Goal: Task Accomplishment & Management: Use online tool/utility

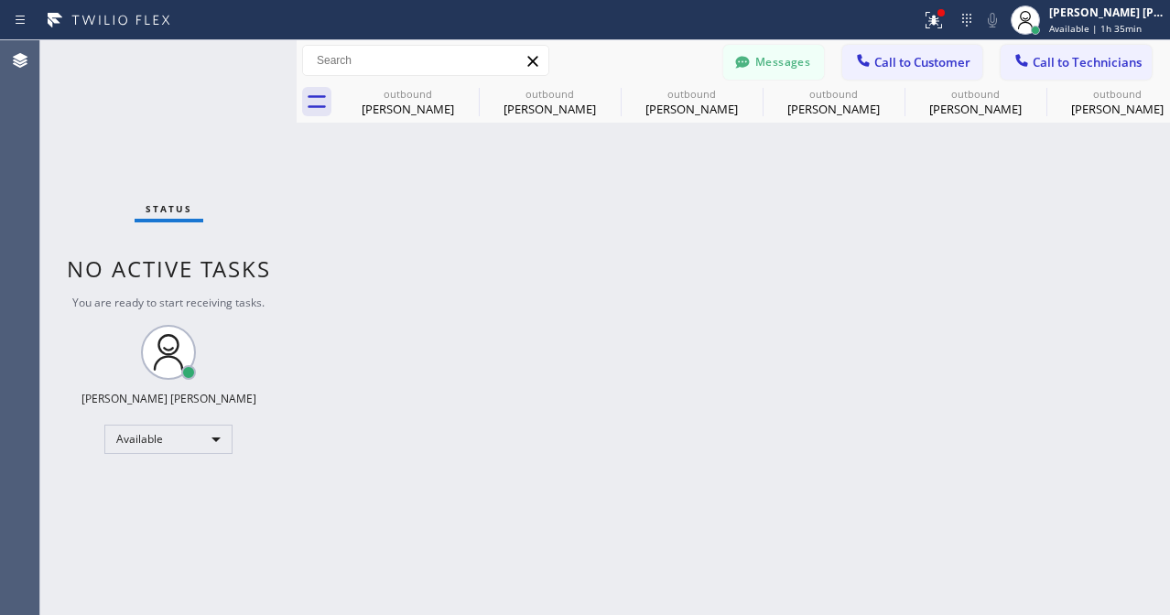
click at [869, 49] on button "Call to Customer" at bounding box center [912, 62] width 140 height 35
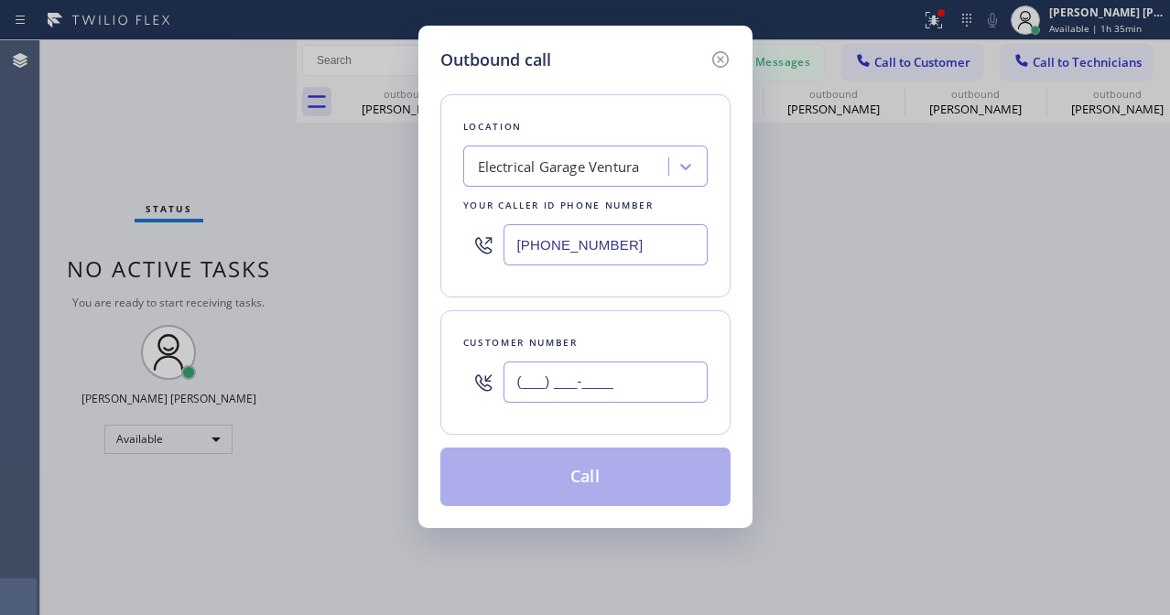
click at [573, 396] on input "(___) ___-____" at bounding box center [606, 382] width 204 height 41
paste input "858) 352-8012"
type input "[PHONE_NUMBER]"
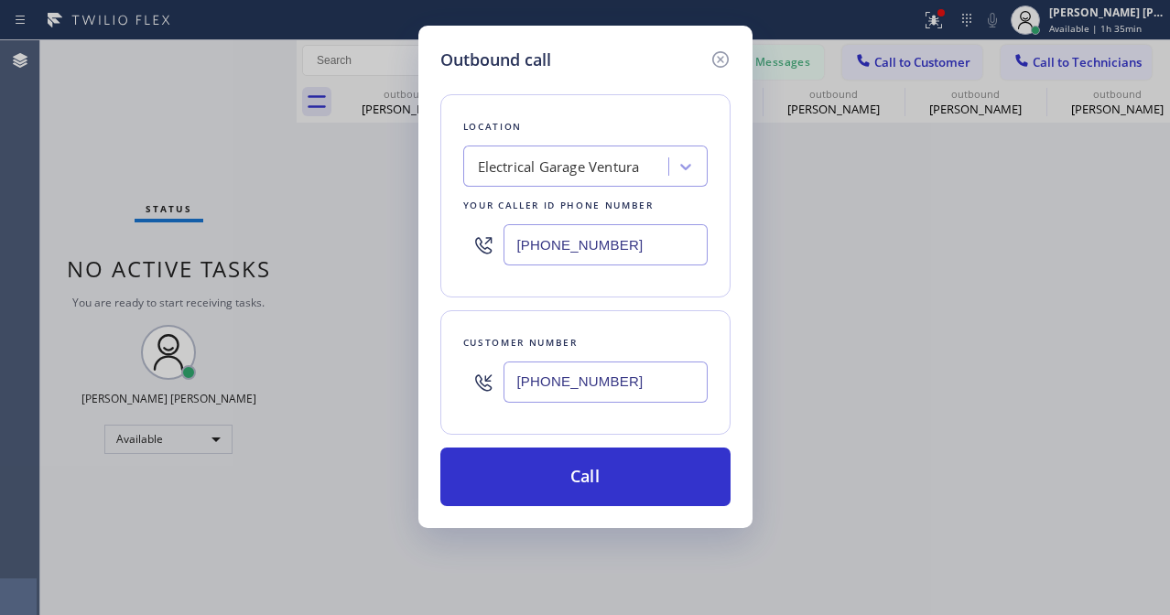
drag, startPoint x: 185, startPoint y: 138, endPoint x: 562, endPoint y: 222, distance: 386.3
click at [185, 138] on div "Outbound call Location Electrical Garage [GEOGRAPHIC_DATA] Your caller id phone…" at bounding box center [585, 307] width 1170 height 615
click at [587, 168] on div "Electrical Garage Ventura" at bounding box center [559, 167] width 162 height 21
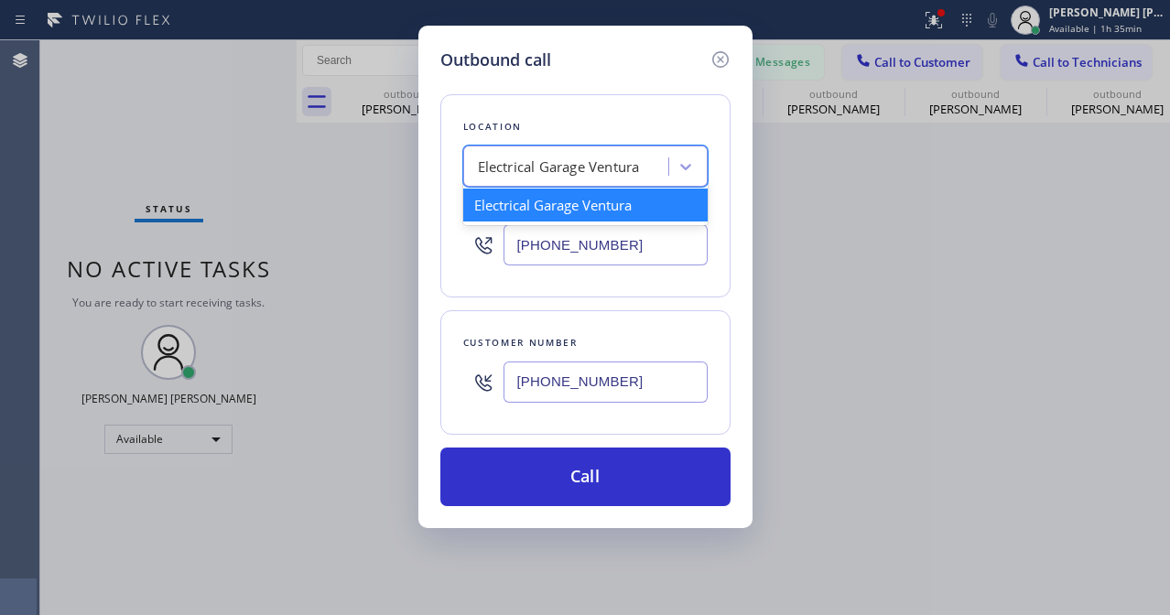
paste input "5 Star Electric [GEOGRAPHIC_DATA]"
type input "5 Star Electric [GEOGRAPHIC_DATA]"
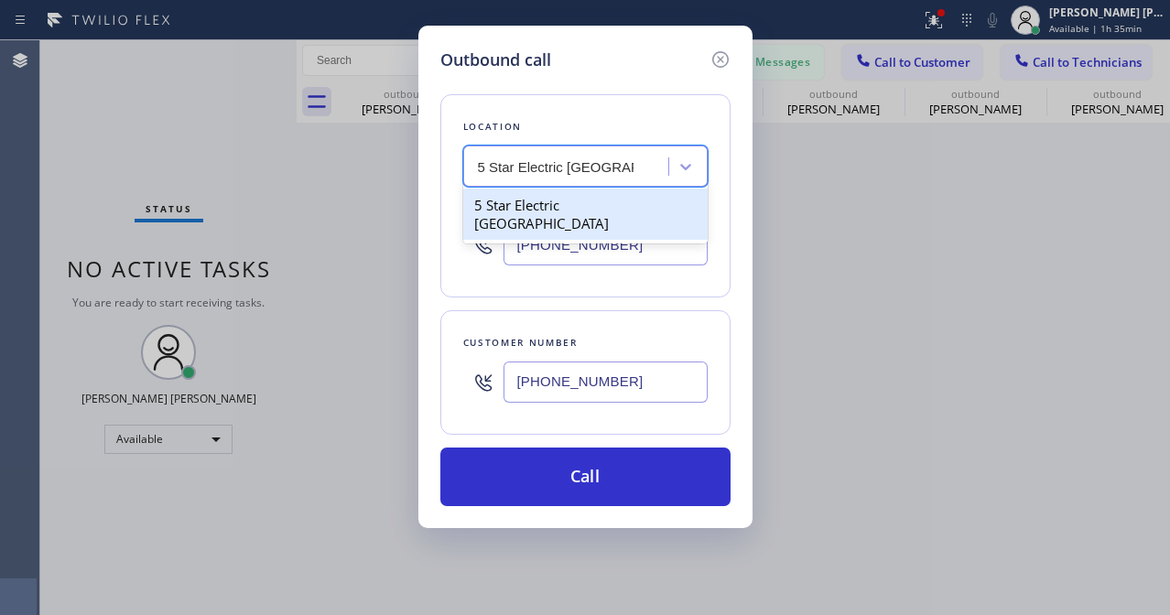
click at [585, 202] on div "5 Star Electric [GEOGRAPHIC_DATA]" at bounding box center [585, 214] width 244 height 51
type input "[PHONE_NUMBER]"
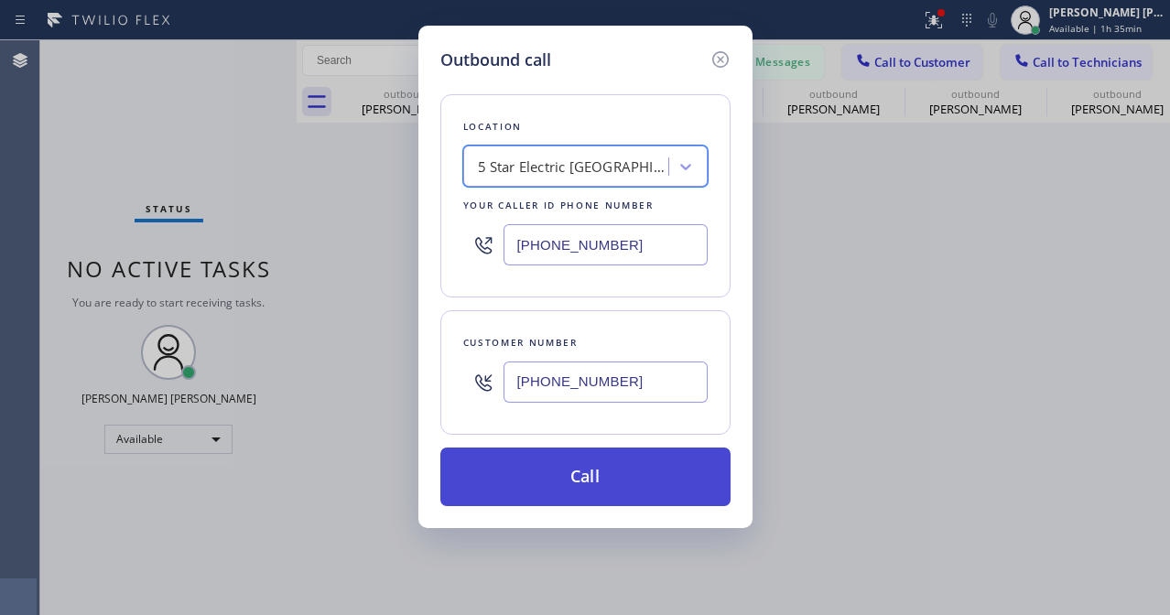
click at [595, 469] on button "Call" at bounding box center [585, 477] width 290 height 59
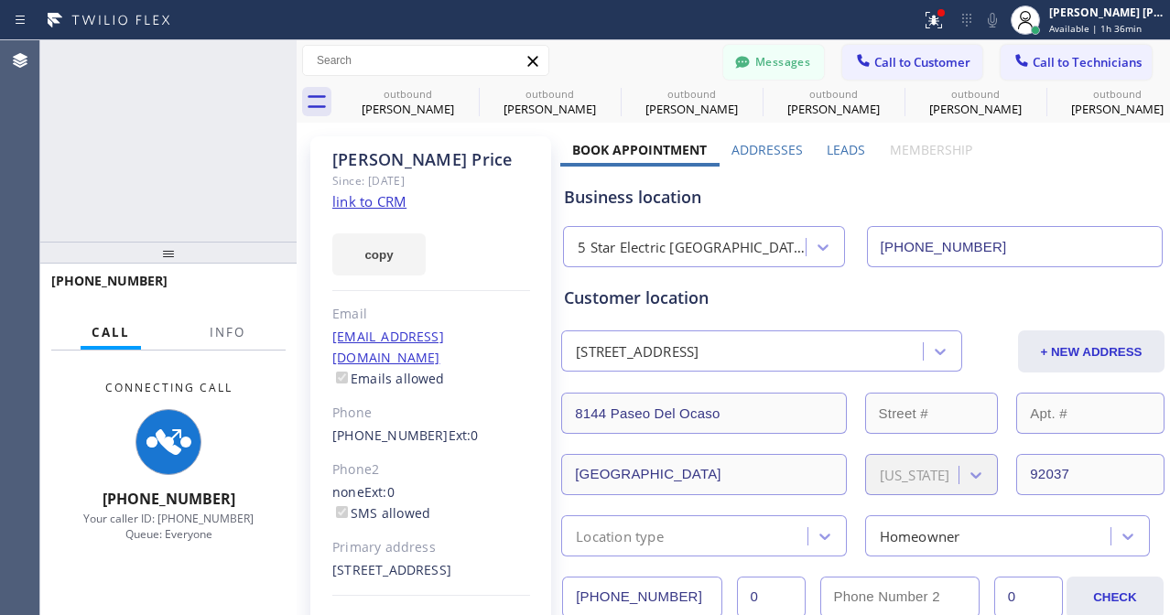
type input "[PHONE_NUMBER]"
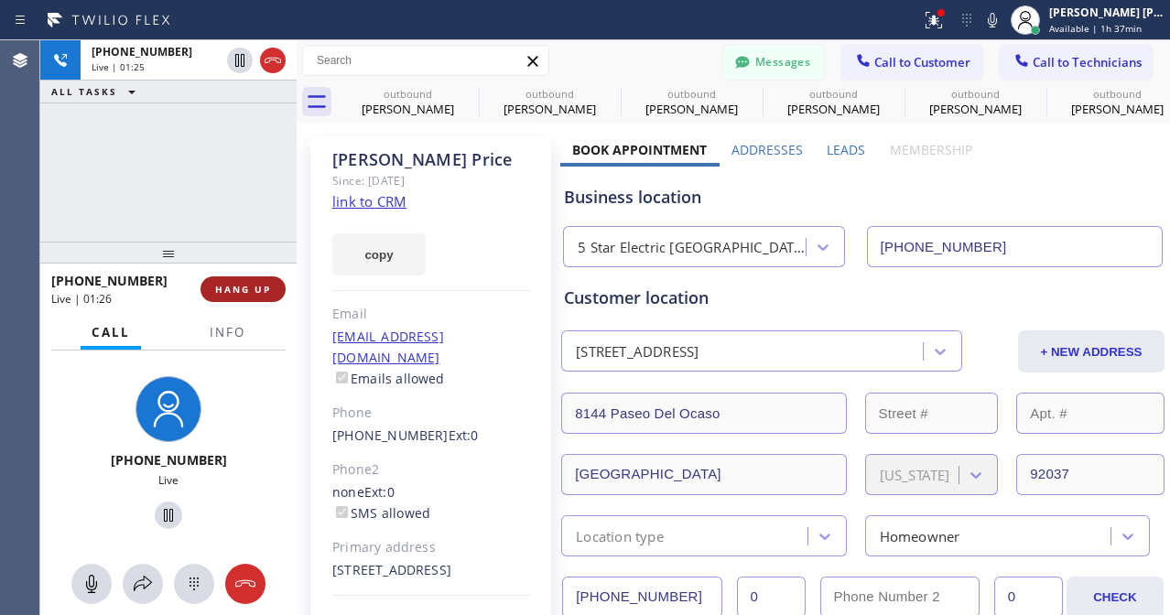
click at [256, 292] on span "HANG UP" at bounding box center [243, 289] width 56 height 13
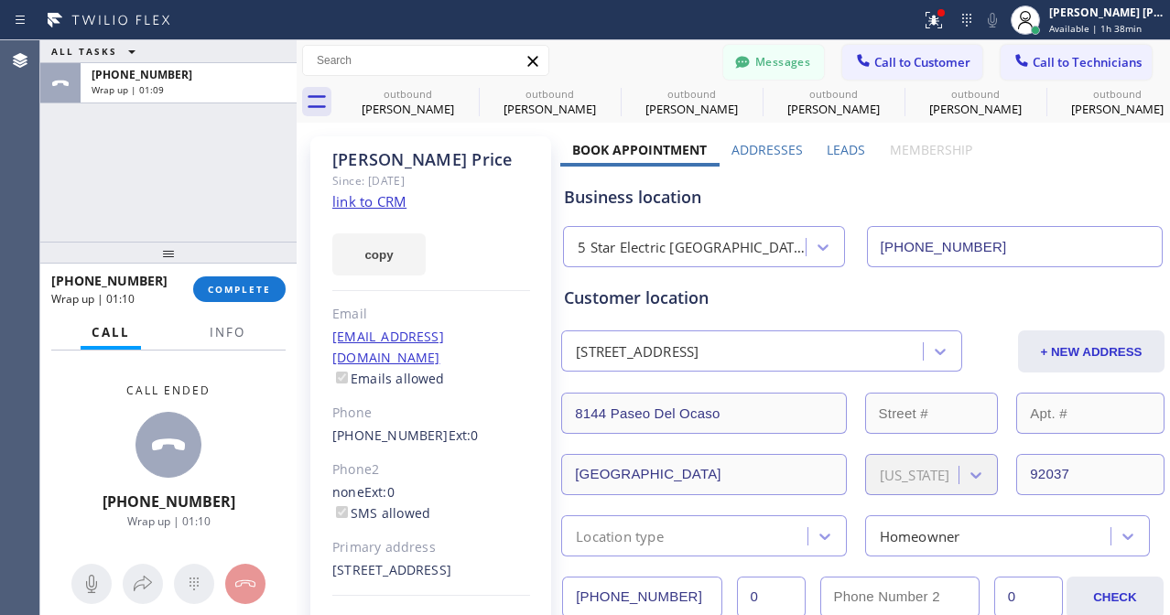
drag, startPoint x: 108, startPoint y: 182, endPoint x: 266, endPoint y: 354, distance: 233.9
click at [108, 182] on div "ALL TASKS ALL TASKS ACTIVE TASKS TASKS IN WRAP UP [PHONE_NUMBER] Wrap up | 01:09" at bounding box center [168, 140] width 256 height 201
click at [272, 291] on button "COMPLETE" at bounding box center [239, 289] width 92 height 26
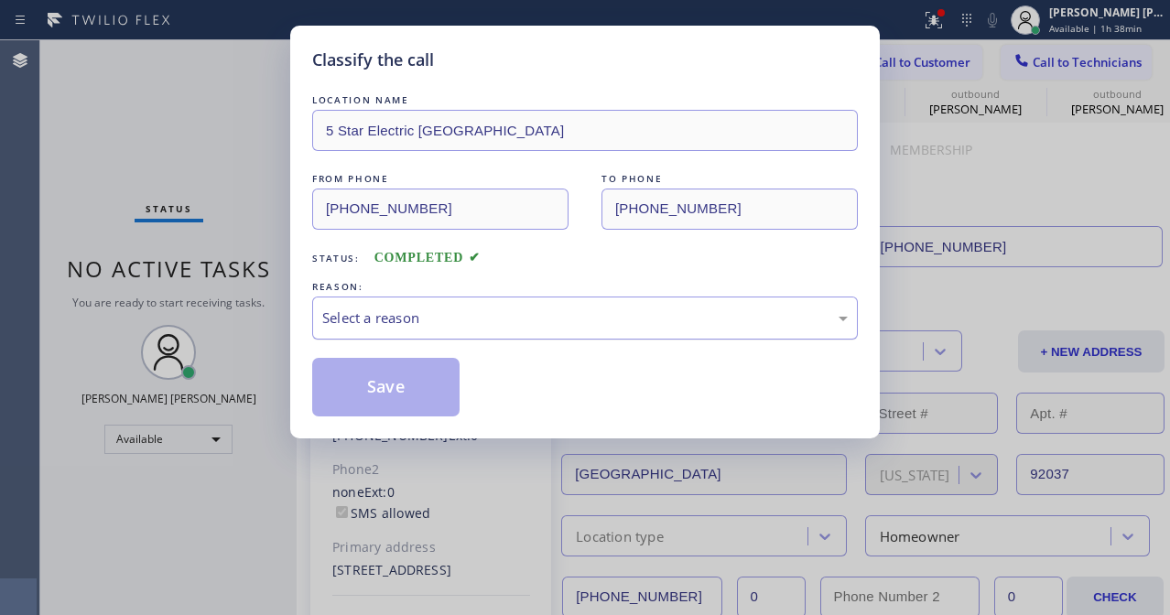
click at [455, 325] on div "Select a reason" at bounding box center [585, 318] width 526 height 21
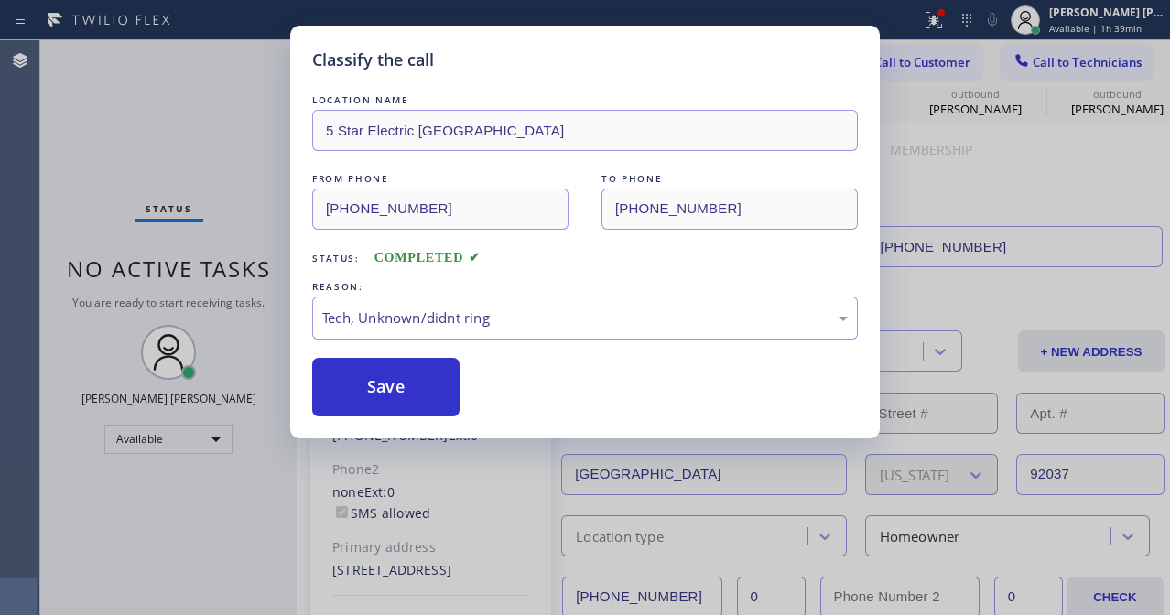
click at [462, 330] on div "Tech, Unknown/didnt ring" at bounding box center [585, 318] width 546 height 43
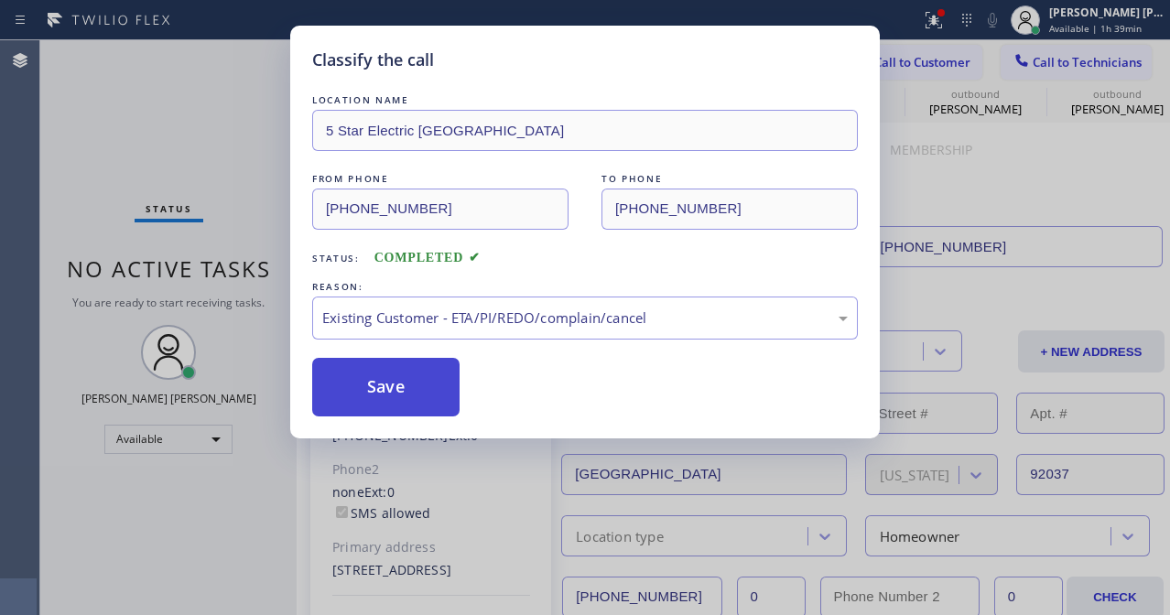
click at [393, 389] on button "Save" at bounding box center [385, 387] width 147 height 59
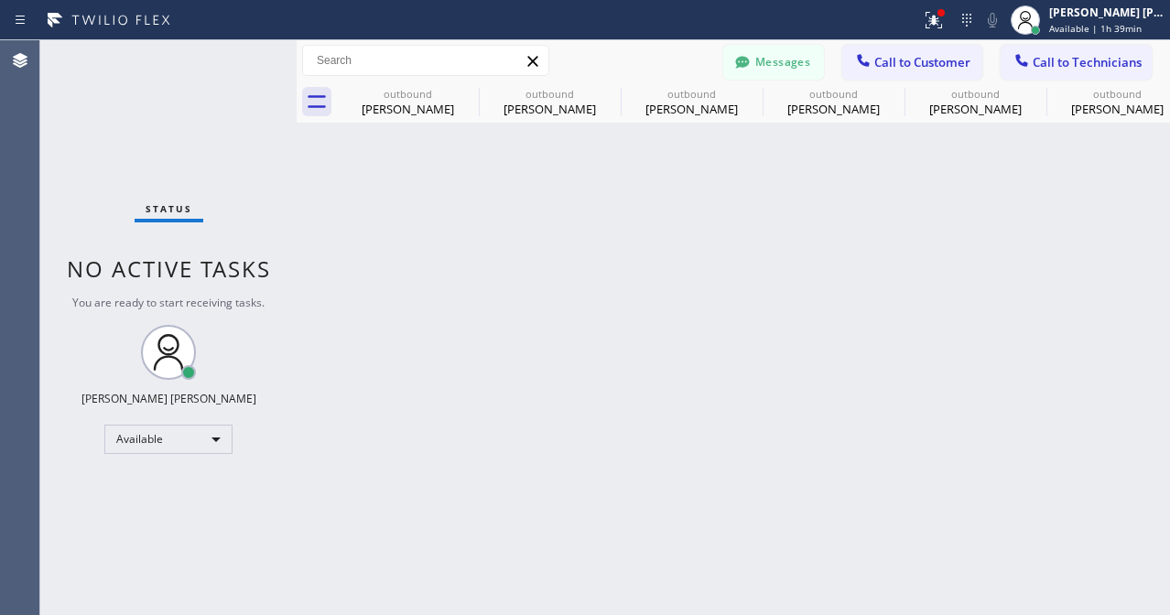
click at [117, 99] on div "Status No active tasks You are ready to start receiving tasks. [PERSON_NAME] [P…" at bounding box center [168, 327] width 256 height 575
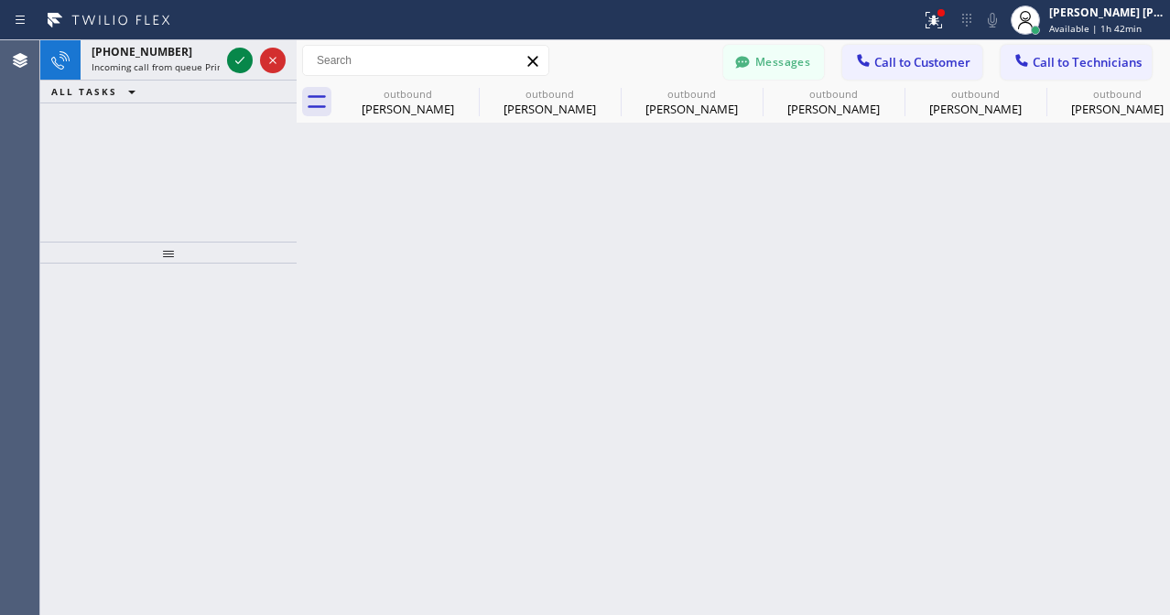
drag, startPoint x: 235, startPoint y: 60, endPoint x: 274, endPoint y: 16, distance: 57.7
click at [235, 60] on icon at bounding box center [240, 60] width 22 height 22
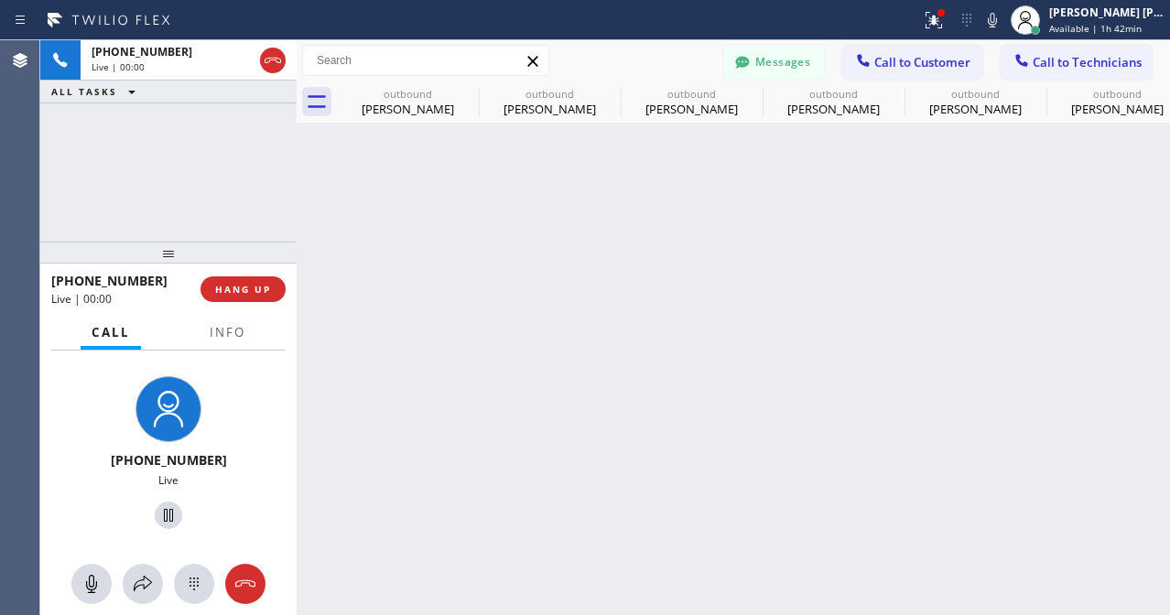
click at [101, 157] on div "[PHONE_NUMBER] Live | 00:00 ALL TASKS ALL TASKS ACTIVE TASKS TASKS IN WRAP UP" at bounding box center [168, 140] width 256 height 201
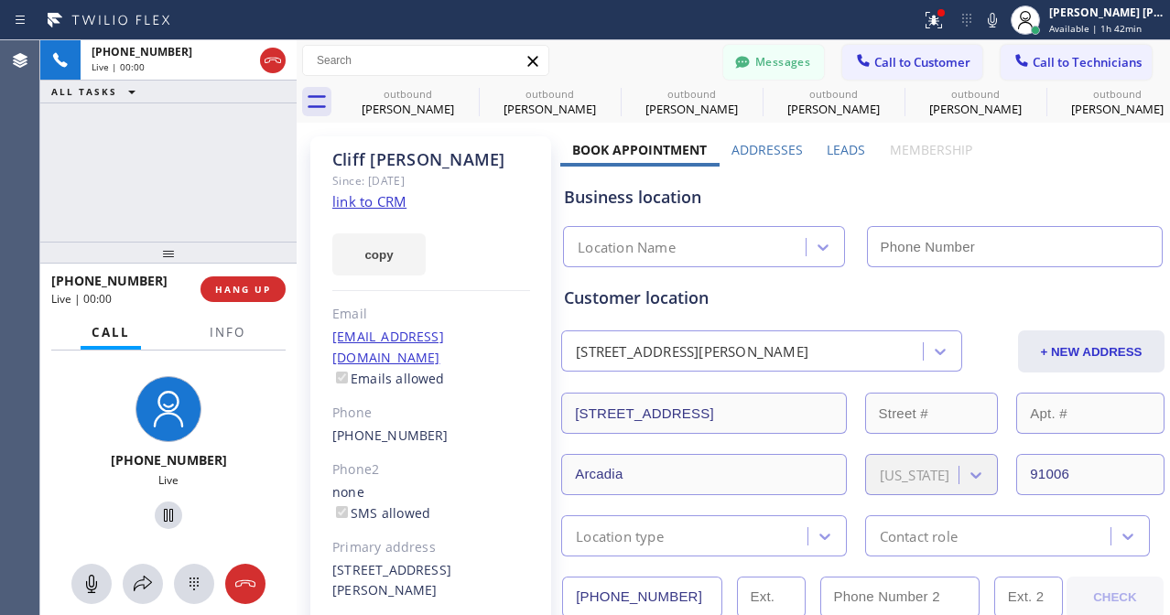
type input "[PHONE_NUMBER]"
click at [365, 205] on link "link to CRM" at bounding box center [369, 201] width 74 height 18
click at [125, 170] on div "[PHONE_NUMBER] Live | 00:17 ALL TASKS ALL TASKS ACTIVE TASKS TASKS IN WRAP UP" at bounding box center [168, 140] width 256 height 201
click at [150, 121] on div "[PHONE_NUMBER] Live | 00:35 ALL TASKS ALL TASKS ACTIVE TASKS TASKS IN WRAP UP" at bounding box center [168, 140] width 256 height 201
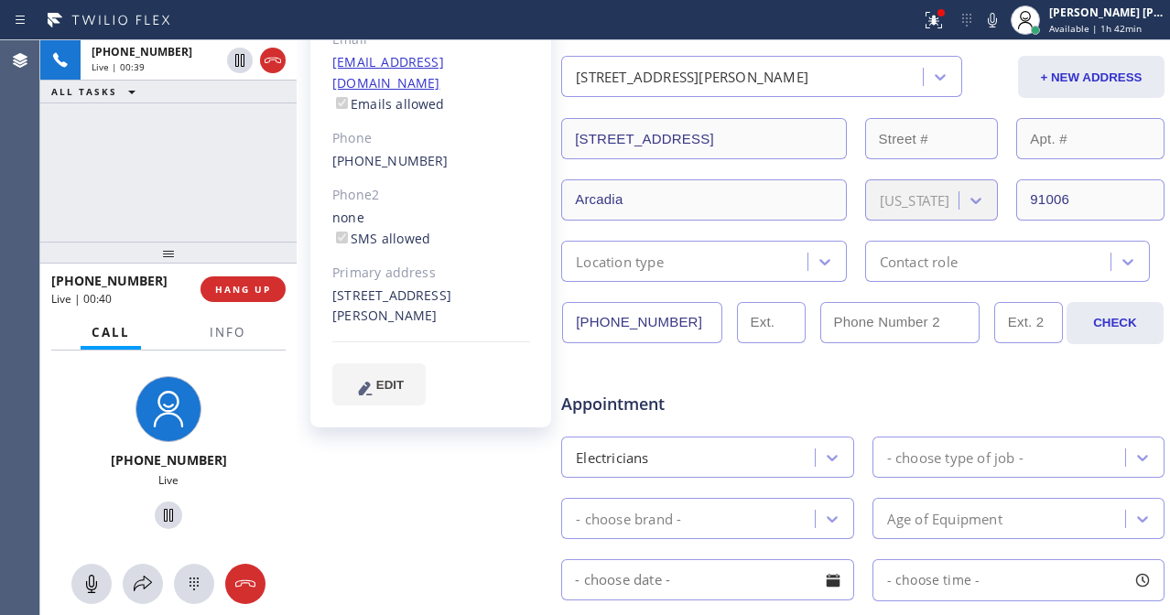
click at [114, 150] on div "[PHONE_NUMBER] Live | 00:39 ALL TASKS ALL TASKS ACTIVE TASKS TASKS IN WRAP UP" at bounding box center [168, 140] width 256 height 201
click at [221, 508] on div at bounding box center [169, 516] width 242 height 38
click at [157, 516] on icon at bounding box center [168, 515] width 22 height 22
click at [111, 157] on div "[PHONE_NUMBER] Live | 01:40 ALL TASKS ALL TASKS ACTIVE TASKS TASKS IN WRAP UP" at bounding box center [168, 140] width 256 height 201
click at [234, 191] on div "[PHONE_NUMBER] Live | 01:41 ALL TASKS ALL TASKS ACTIVE TASKS TASKS IN WRAP UP" at bounding box center [168, 140] width 256 height 201
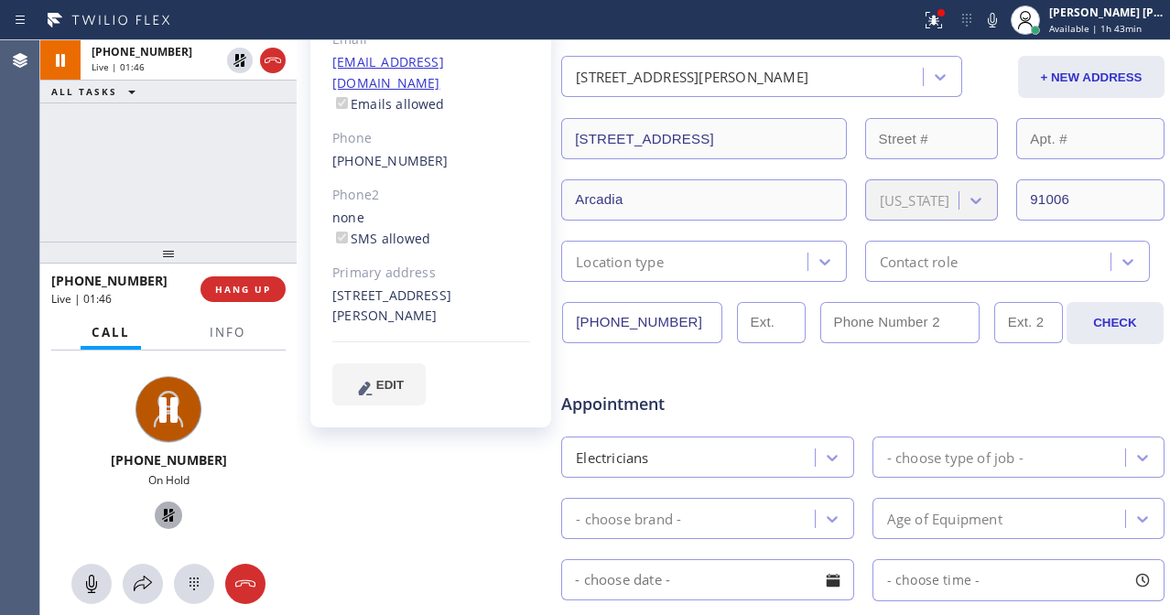
click at [163, 522] on icon at bounding box center [168, 515] width 22 height 22
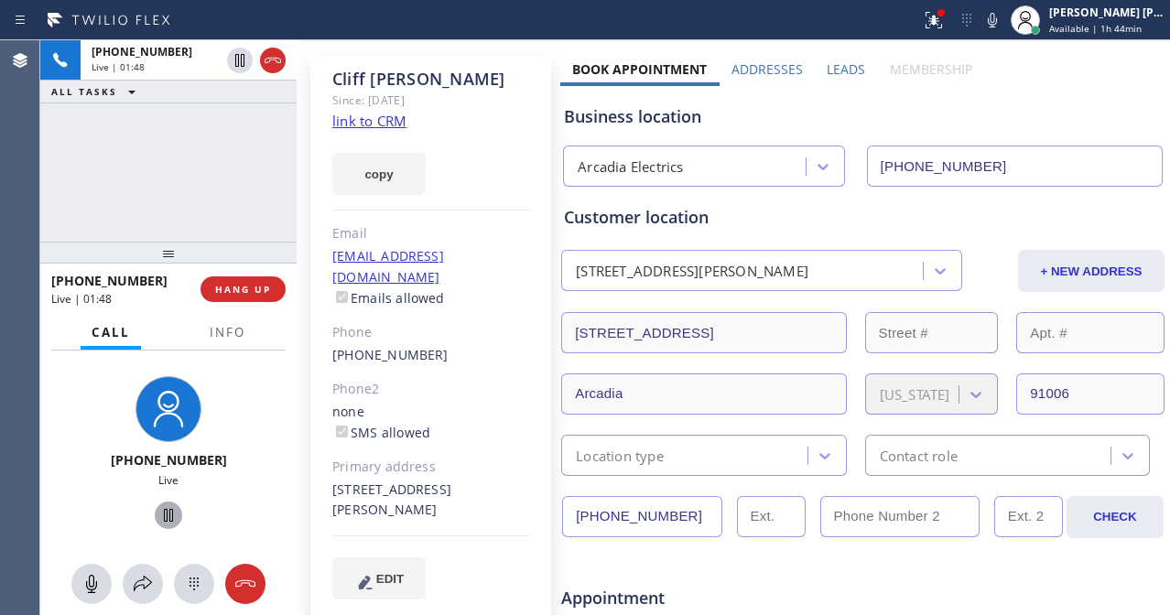
scroll to position [0, 0]
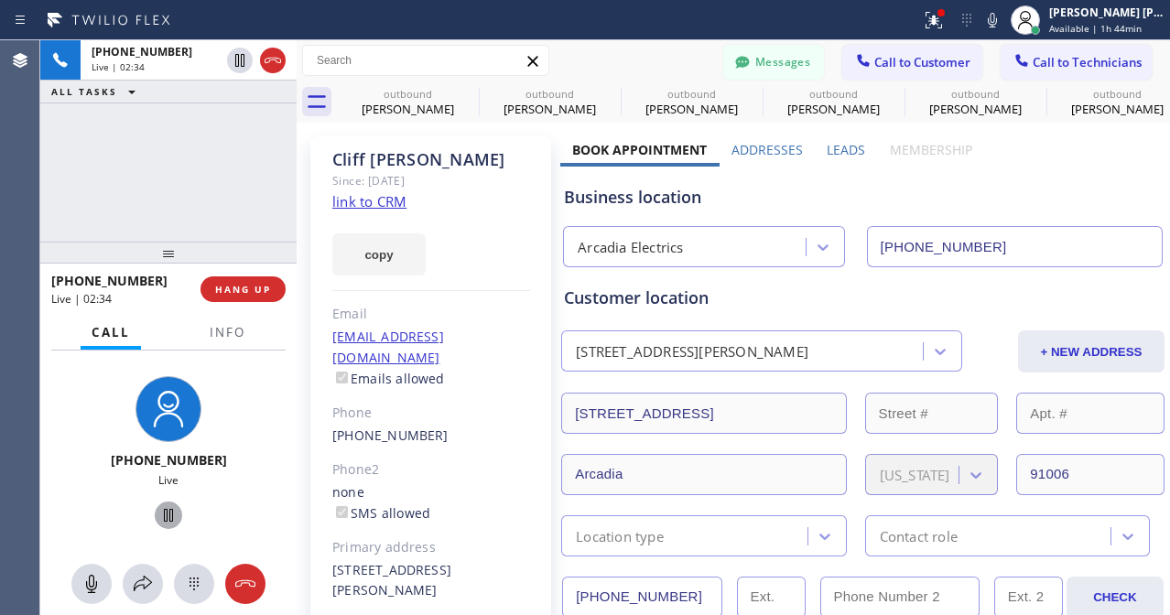
click at [136, 177] on div "[PHONE_NUMBER] Live | 02:34 ALL TASKS ALL TASKS ACTIVE TASKS TASKS IN WRAP UP" at bounding box center [168, 140] width 256 height 201
click at [106, 189] on div "[PHONE_NUMBER] Live | 04:11 ALL TASKS ALL TASKS ACTIVE TASKS TASKS IN WRAP UP" at bounding box center [168, 140] width 256 height 201
click at [175, 188] on div "[PHONE_NUMBER] Live | 04:13 ALL TASKS ALL TASKS ACTIVE TASKS TASKS IN WRAP UP" at bounding box center [168, 140] width 256 height 201
click at [193, 151] on div "[PHONE_NUMBER] Live | 04:14 ALL TASKS ALL TASKS ACTIVE TASKS TASKS IN WRAP UP" at bounding box center [168, 140] width 256 height 201
click at [196, 202] on div "[PHONE_NUMBER] Live | 04:17 ALL TASKS ALL TASKS ACTIVE TASKS TASKS IN WRAP UP" at bounding box center [168, 140] width 256 height 201
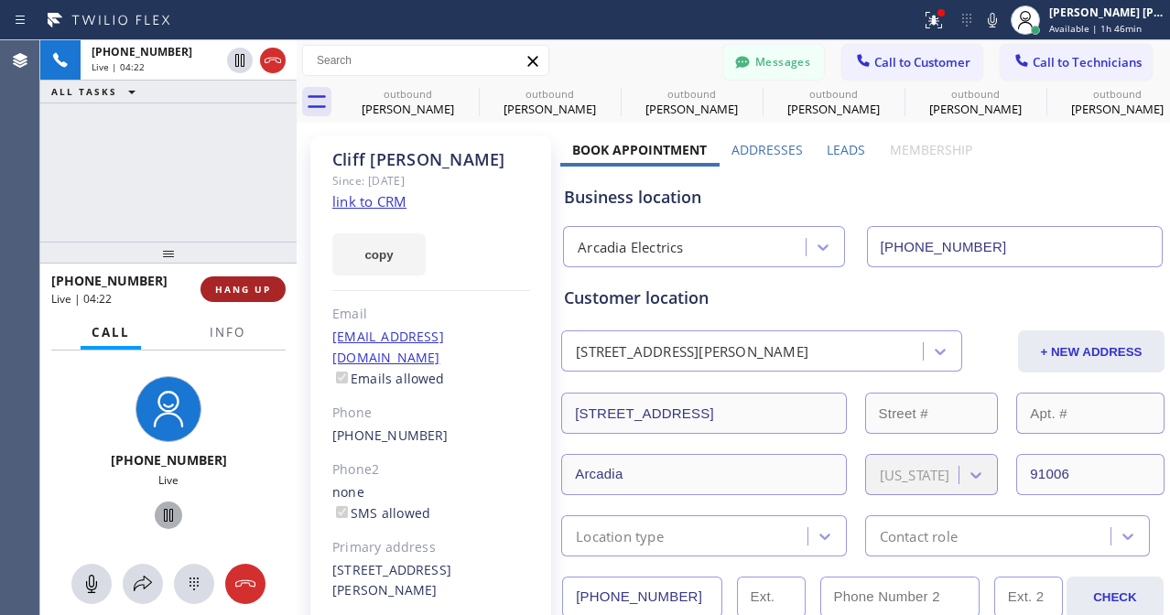
click at [251, 290] on span "HANG UP" at bounding box center [243, 289] width 56 height 13
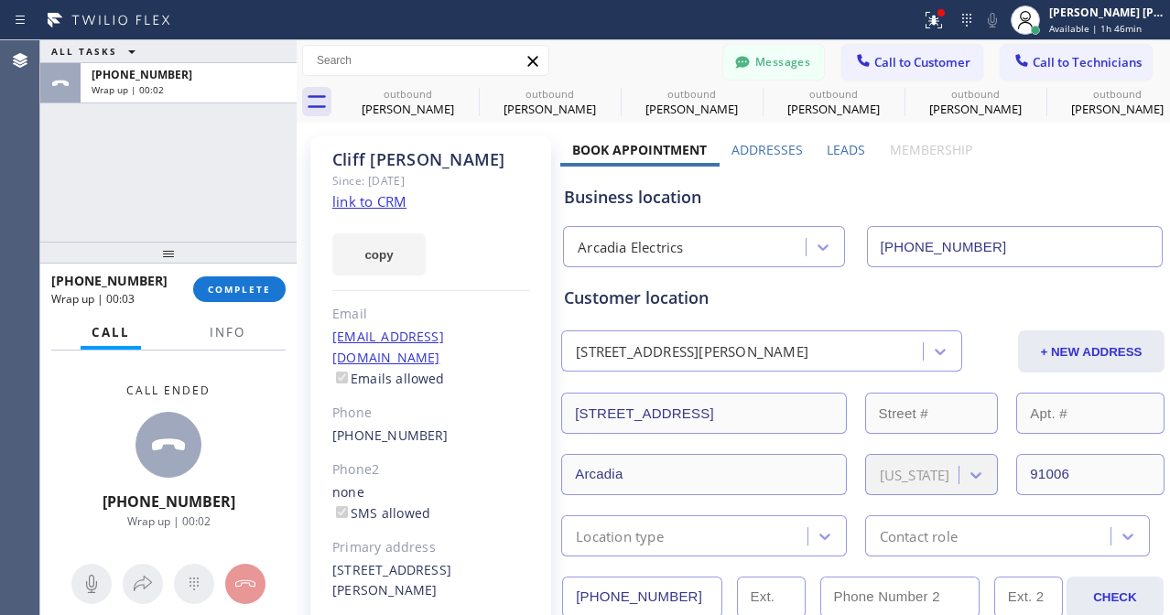
drag, startPoint x: 138, startPoint y: 115, endPoint x: 199, endPoint y: 194, distance: 99.2
click at [138, 115] on div "ALL TASKS ALL TASKS ACTIVE TASKS TASKS IN WRAP UP [PHONE_NUMBER] Wrap up | 00:02" at bounding box center [168, 140] width 256 height 201
click at [263, 276] on button "COMPLETE" at bounding box center [239, 289] width 92 height 26
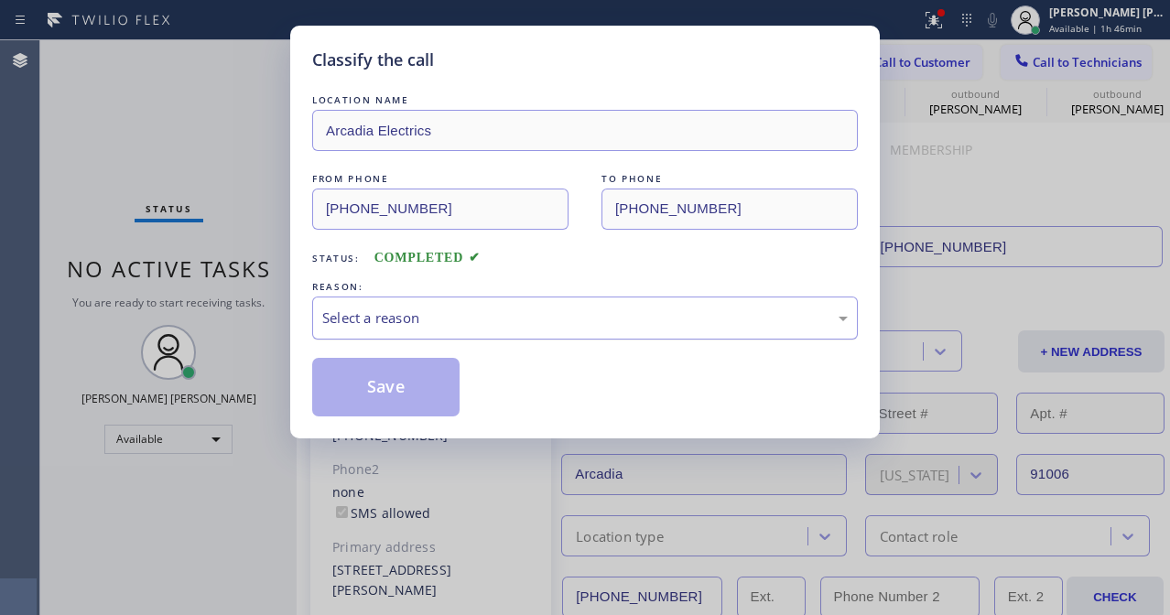
click at [506, 320] on div "Select a reason" at bounding box center [585, 318] width 526 height 21
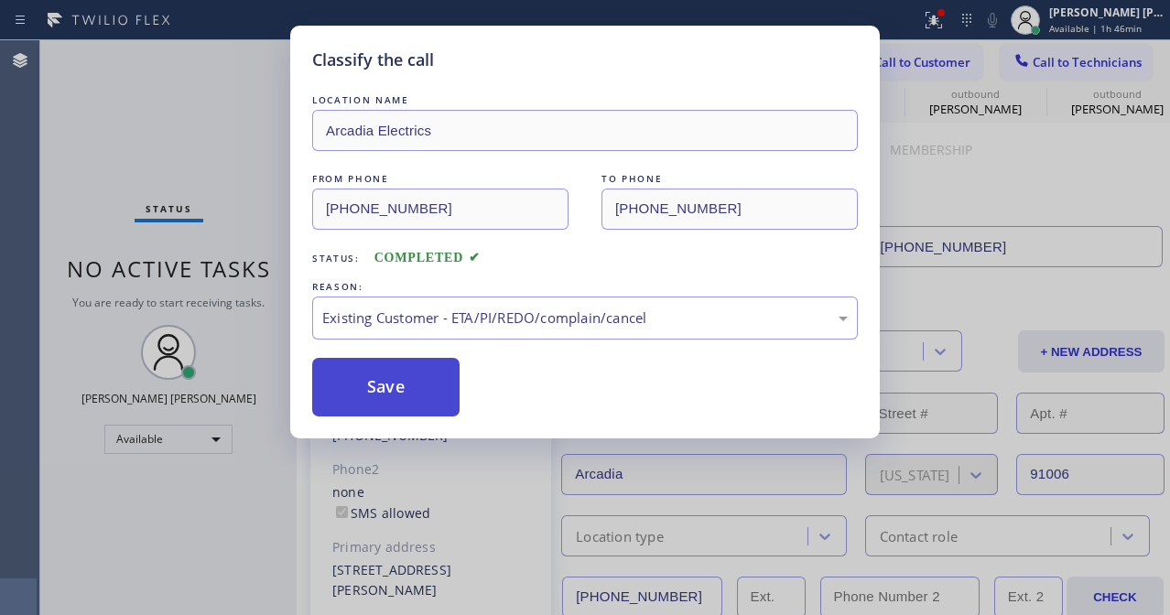
click at [402, 370] on button "Save" at bounding box center [385, 387] width 147 height 59
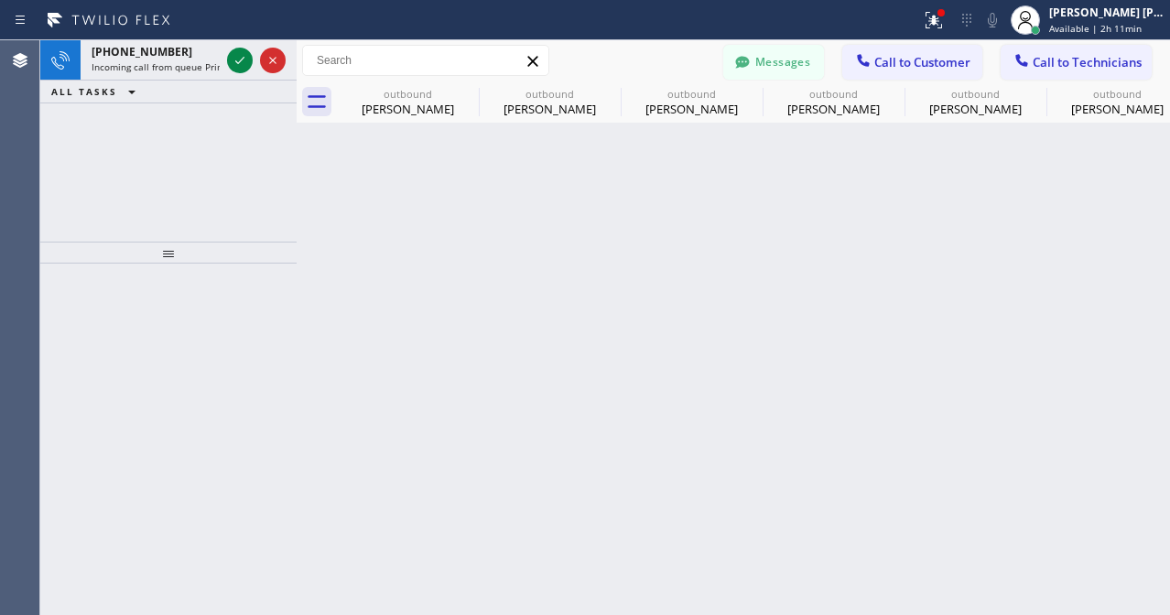
click at [323, 375] on div "Back to Dashboard Change Sender ID Customers Technicians [PHONE_NUMBER] SEARCH …" at bounding box center [733, 327] width 873 height 575
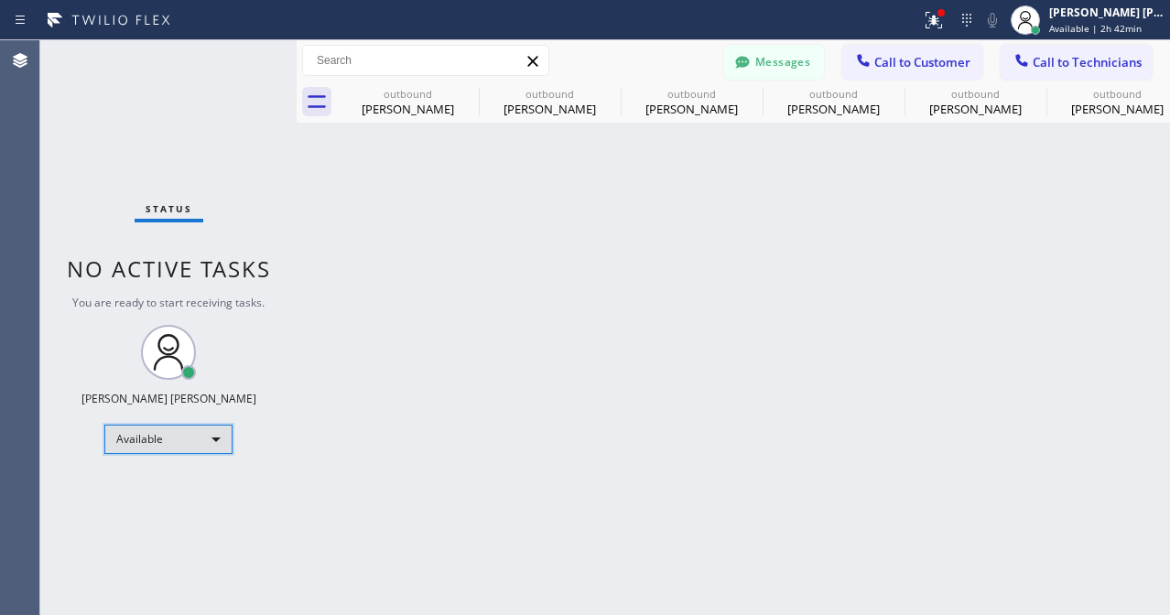
click at [201, 439] on div "Available" at bounding box center [168, 439] width 128 height 29
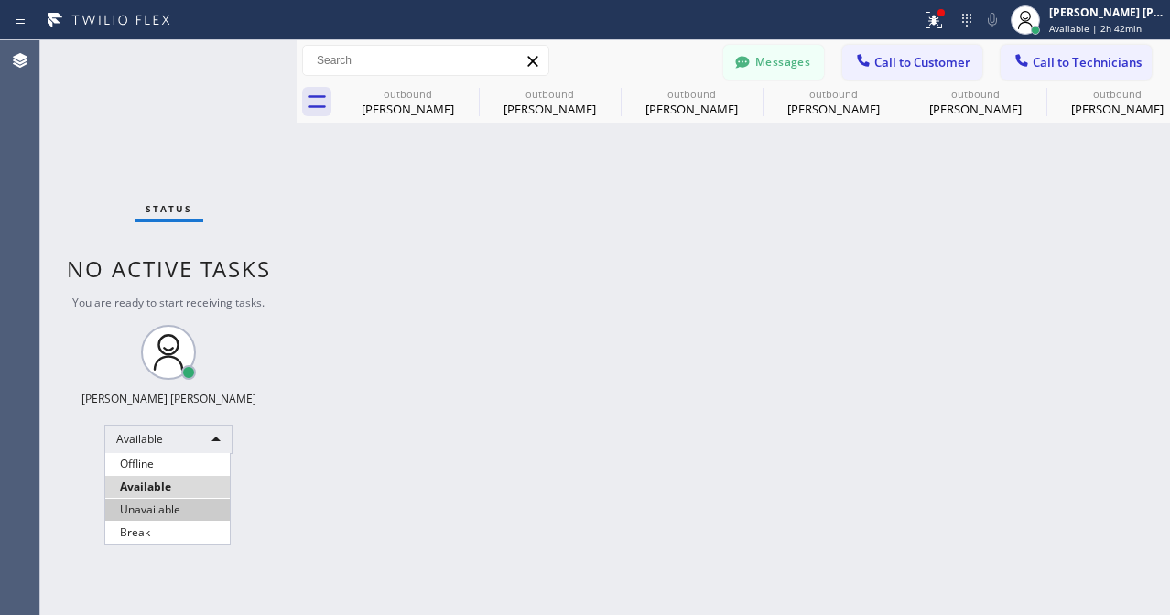
click at [167, 513] on li "Unavailable" at bounding box center [167, 510] width 125 height 22
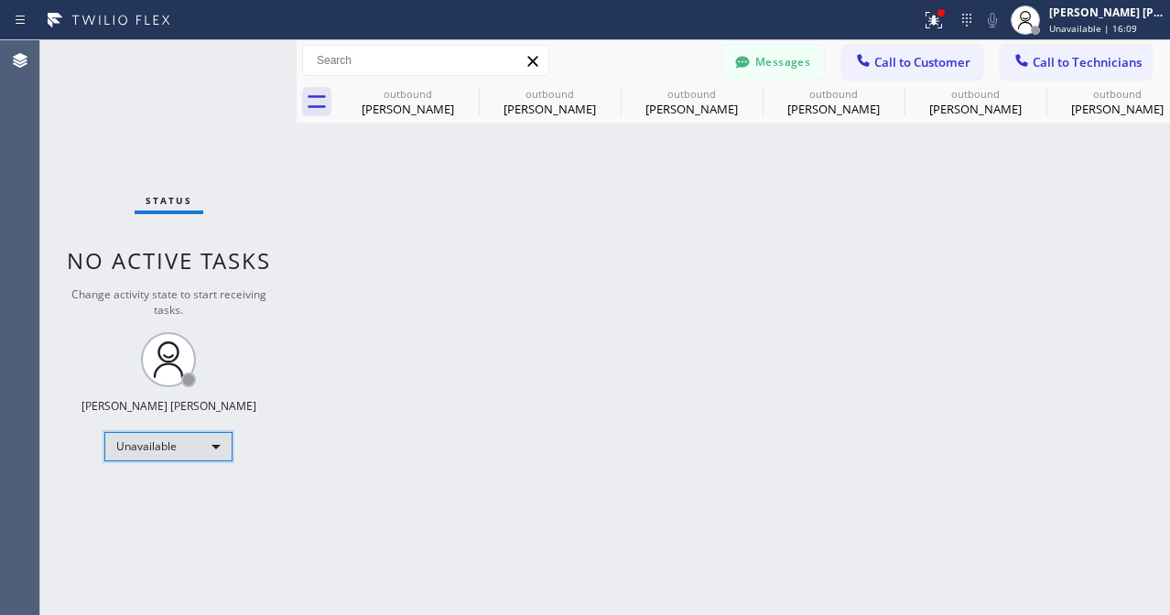
click at [210, 458] on div "Unavailable" at bounding box center [168, 446] width 128 height 29
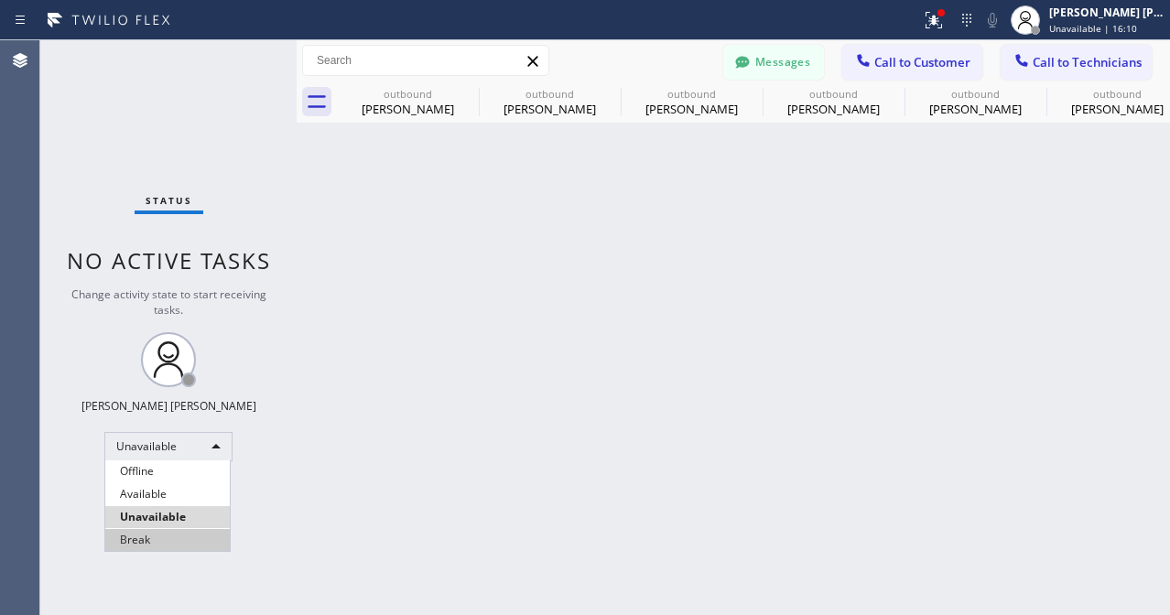
click at [178, 539] on li "Break" at bounding box center [167, 540] width 125 height 22
